Goal: Use online tool/utility: Utilize a website feature to perform a specific function

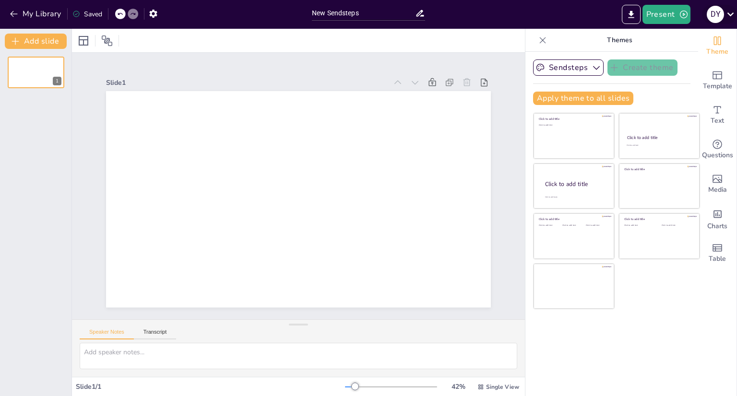
click at [722, 16] on div "D Y" at bounding box center [715, 14] width 17 height 17
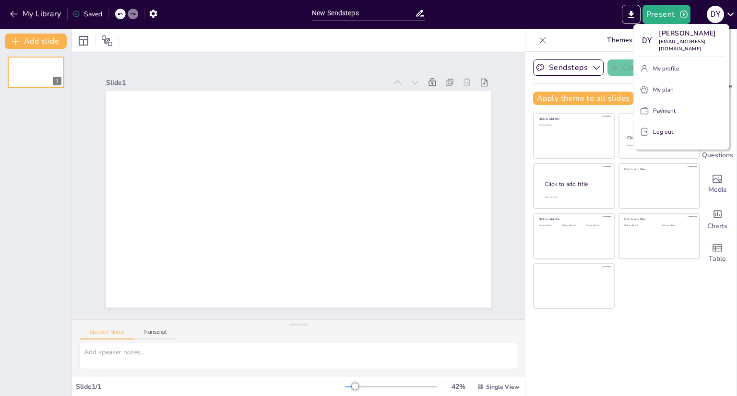
click at [23, 13] on div at bounding box center [368, 198] width 737 height 396
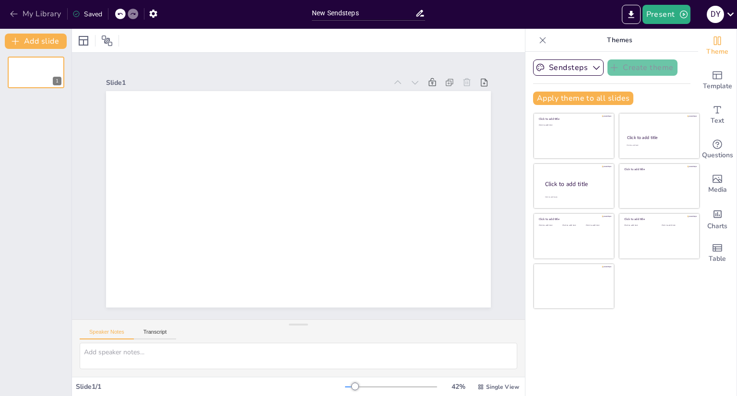
click at [10, 13] on icon "button" at bounding box center [14, 14] width 10 height 10
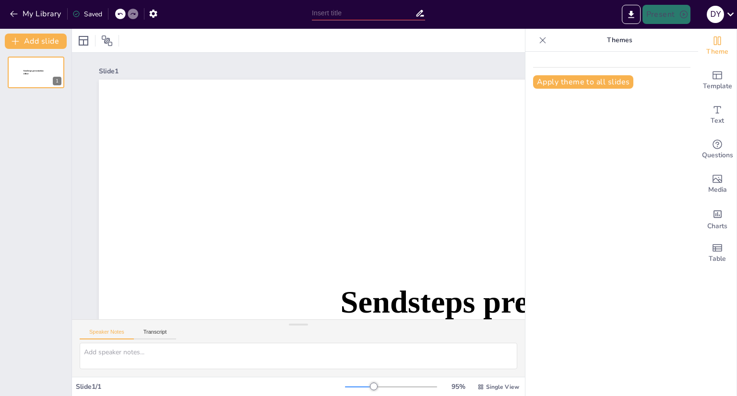
type input "New Sendsteps"
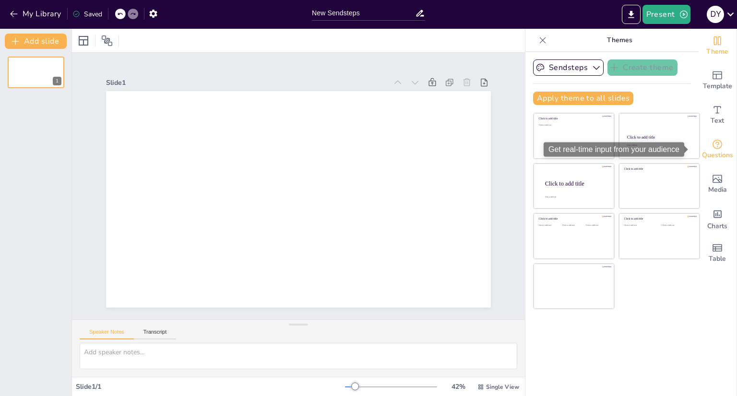
click at [713, 148] on icon "Get real-time input from your audience" at bounding box center [718, 145] width 10 height 10
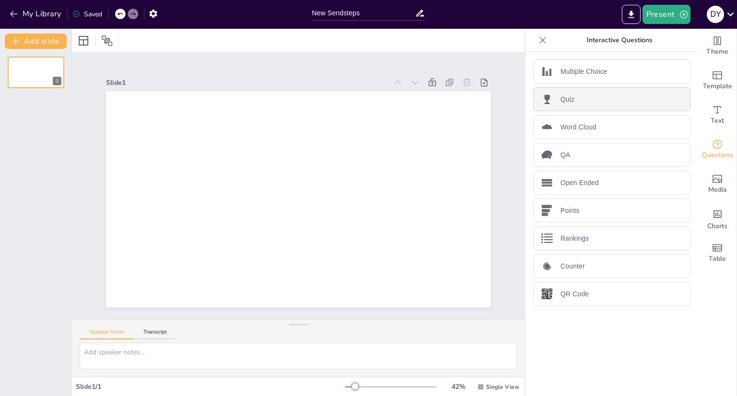
click at [597, 96] on div "Quiz" at bounding box center [611, 99] width 157 height 24
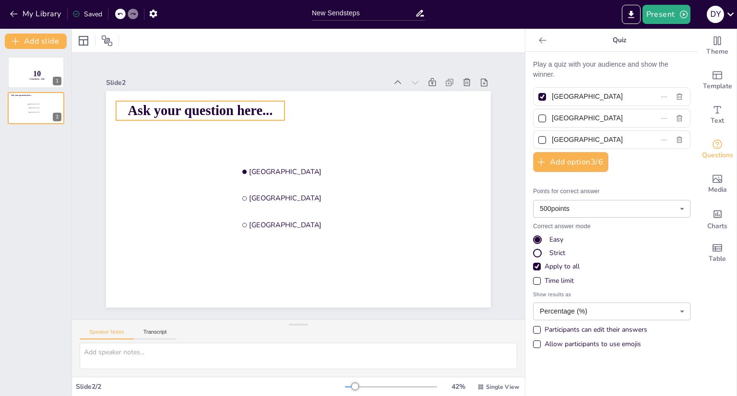
click at [186, 111] on span "Ask your question here..." at bounding box center [200, 110] width 145 height 15
click at [198, 103] on span "Ask your question here..." at bounding box center [200, 110] width 145 height 15
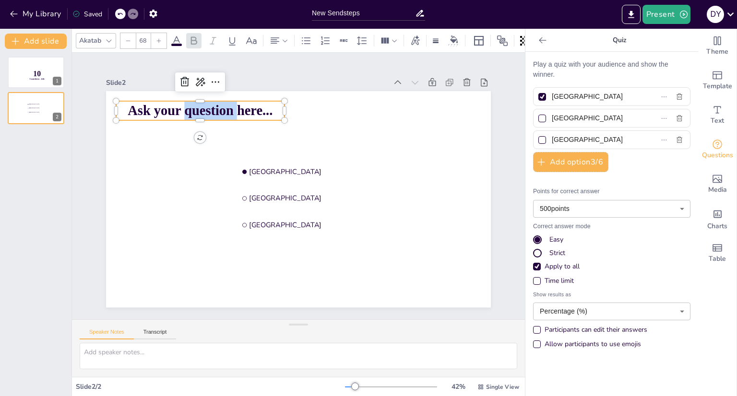
click at [198, 103] on span "Ask your question here..." at bounding box center [200, 110] width 145 height 15
